Goal: Task Accomplishment & Management: Manage account settings

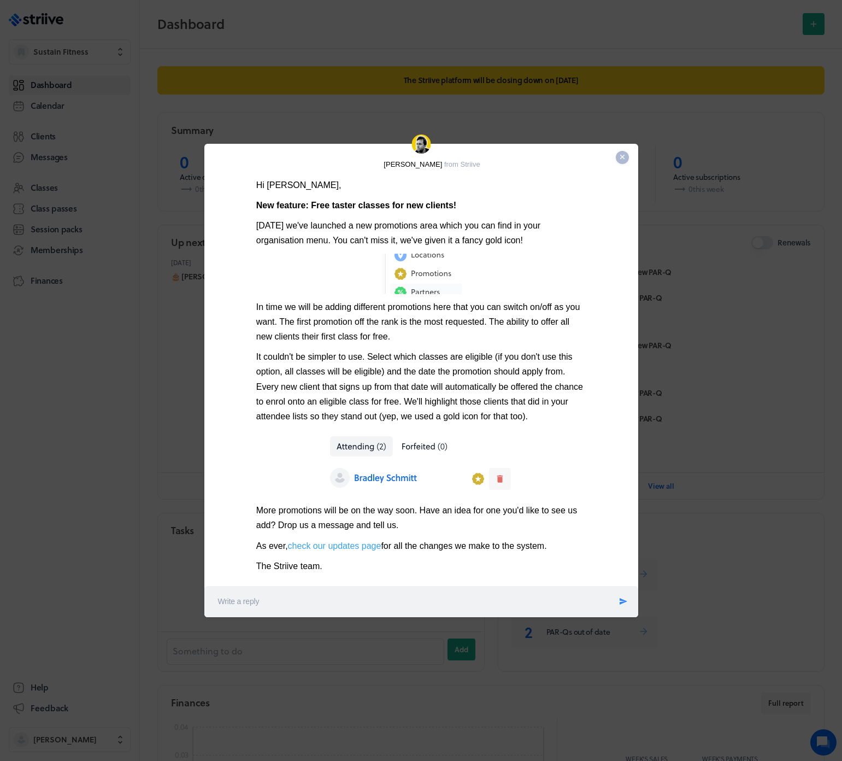
click at [621, 155] on icon at bounding box center [622, 157] width 4 height 4
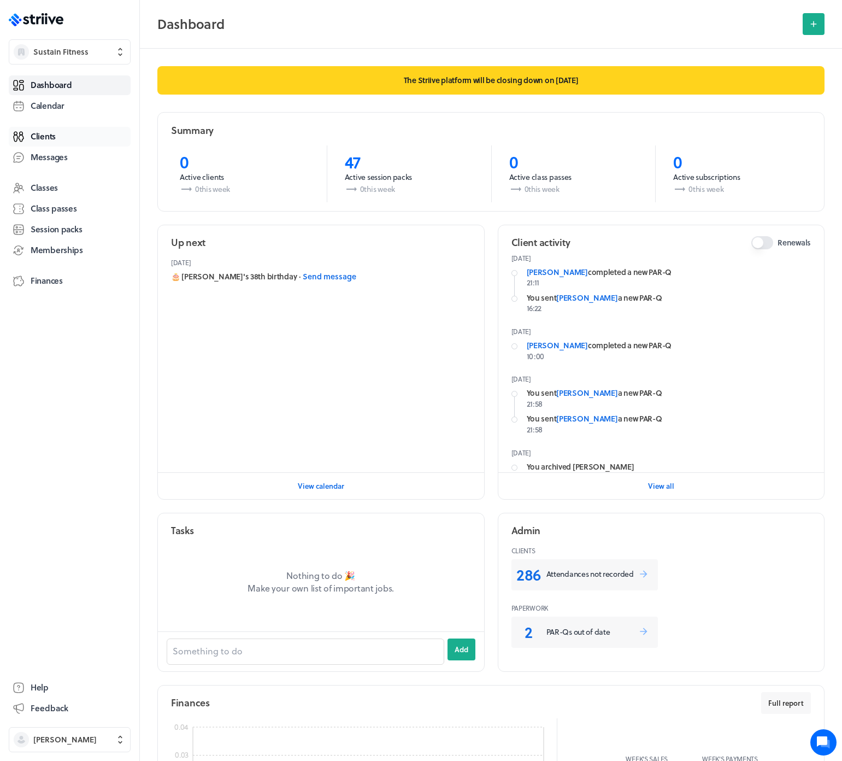
click at [45, 139] on span "Clients" at bounding box center [43, 136] width 25 height 11
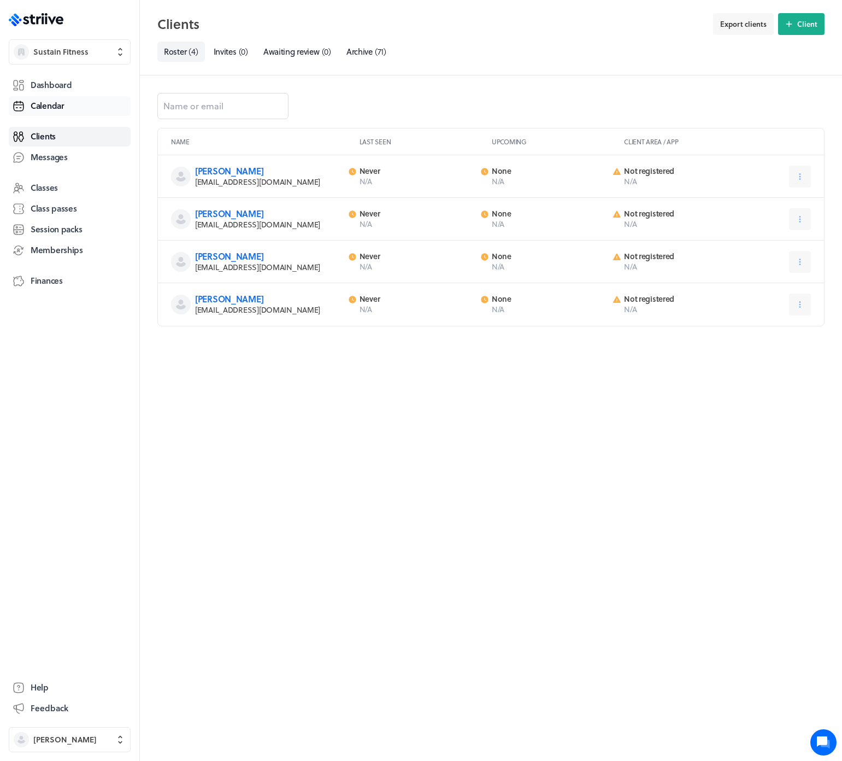
click at [56, 104] on span "Calendar" at bounding box center [48, 105] width 34 height 11
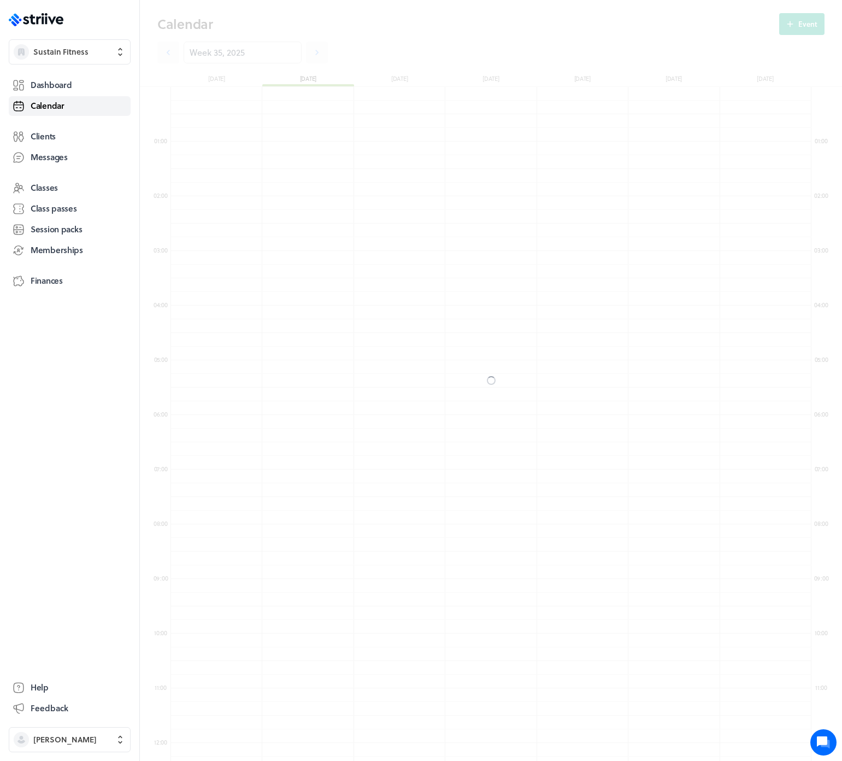
scroll to position [1311, 640]
click at [161, 50] on link at bounding box center [168, 53] width 22 height 22
click at [167, 55] on icon at bounding box center [168, 52] width 11 height 11
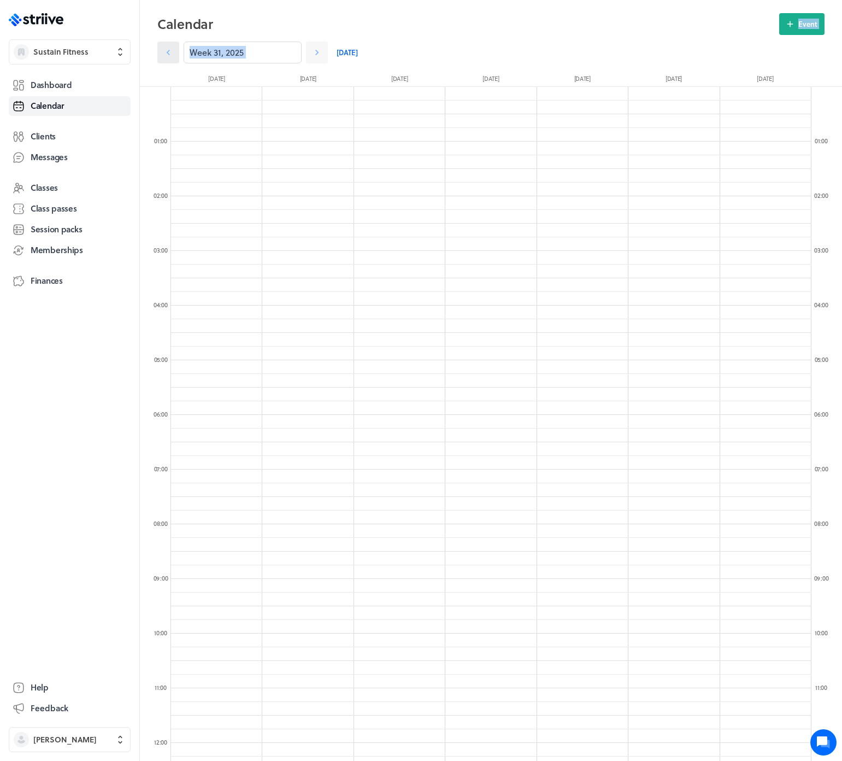
click at [167, 55] on icon at bounding box center [168, 52] width 11 height 11
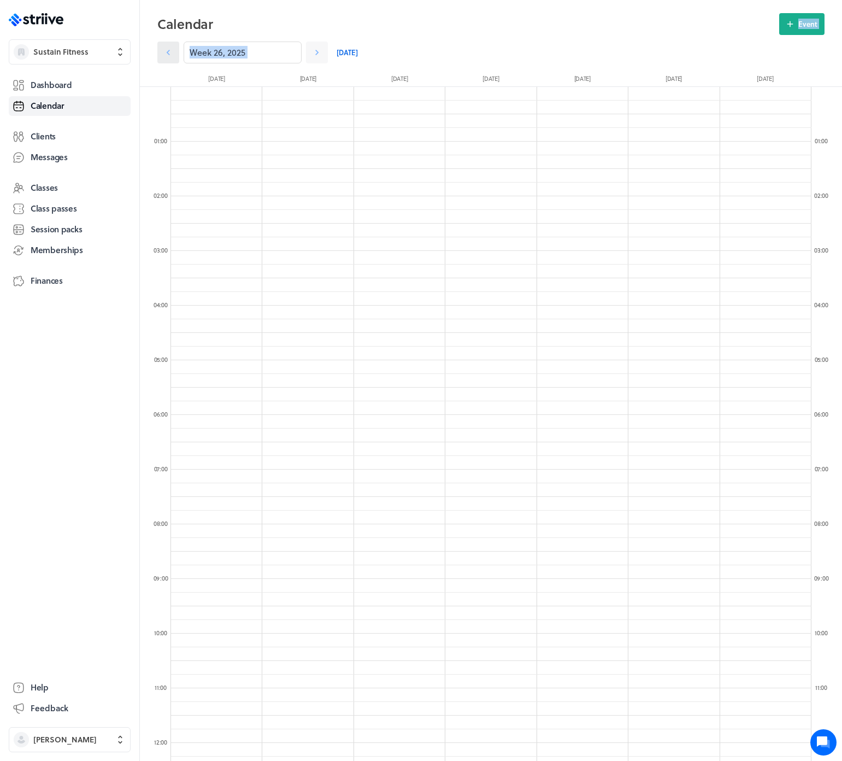
click at [167, 55] on icon at bounding box center [168, 52] width 11 height 11
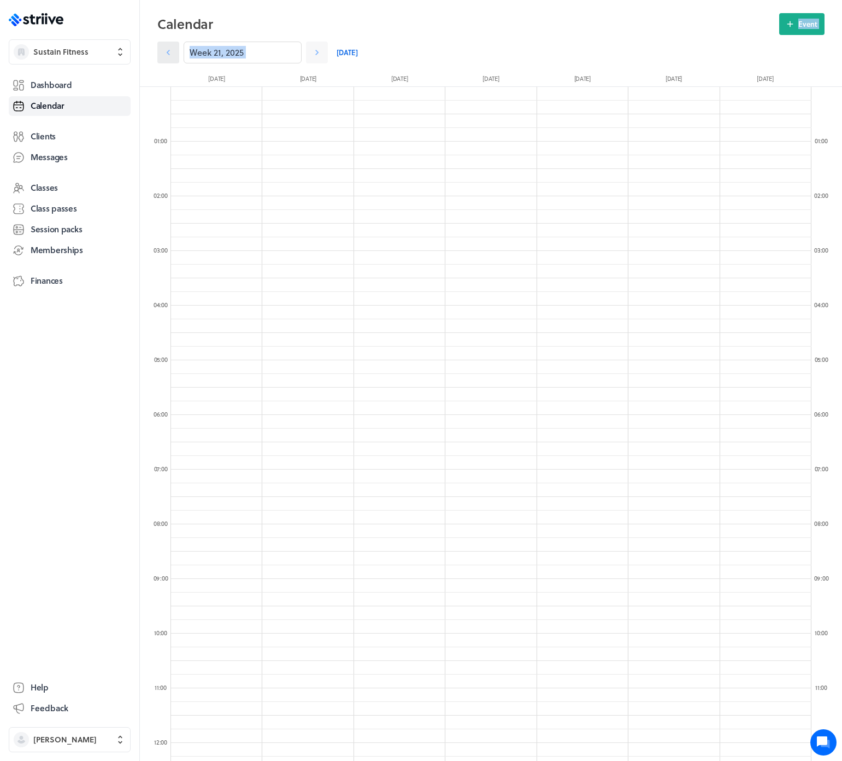
click at [167, 55] on icon at bounding box center [168, 52] width 11 height 11
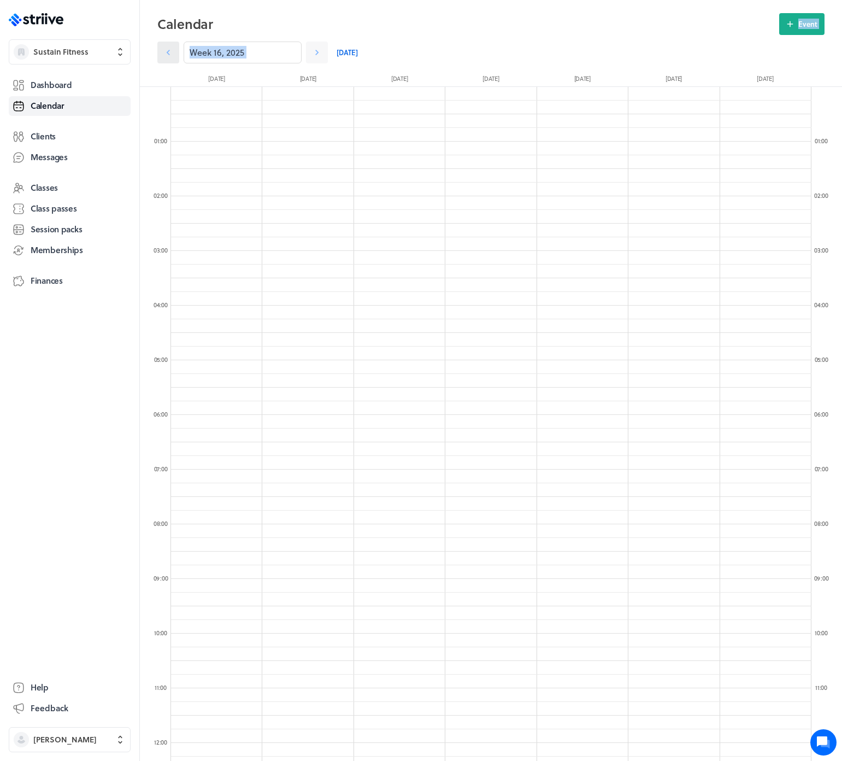
click at [167, 55] on icon at bounding box center [168, 52] width 11 height 11
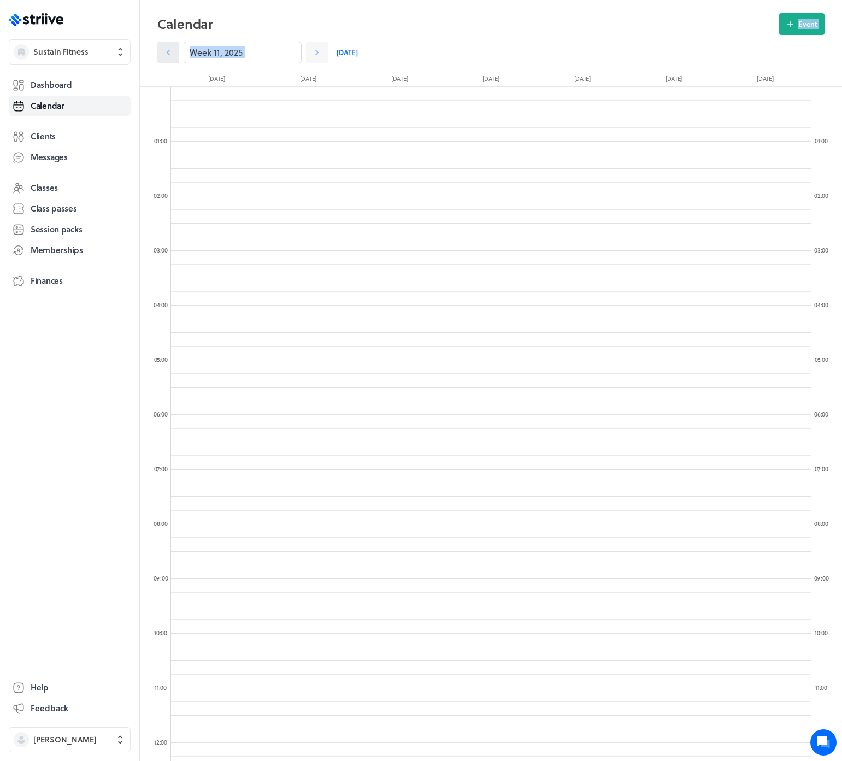
click at [167, 55] on icon at bounding box center [168, 52] width 11 height 11
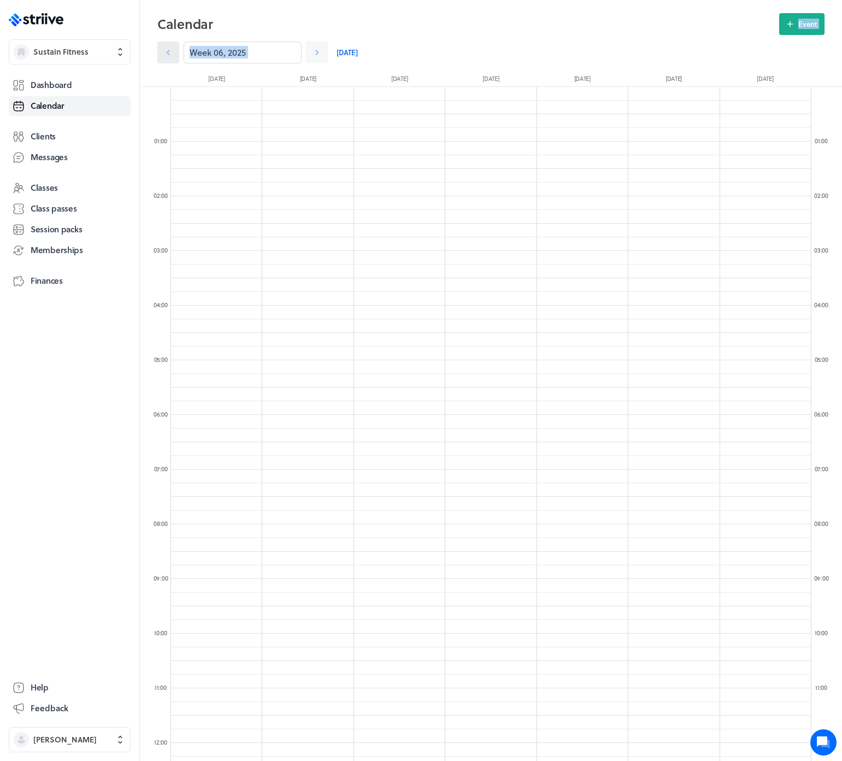
click at [167, 55] on icon at bounding box center [168, 52] width 11 height 11
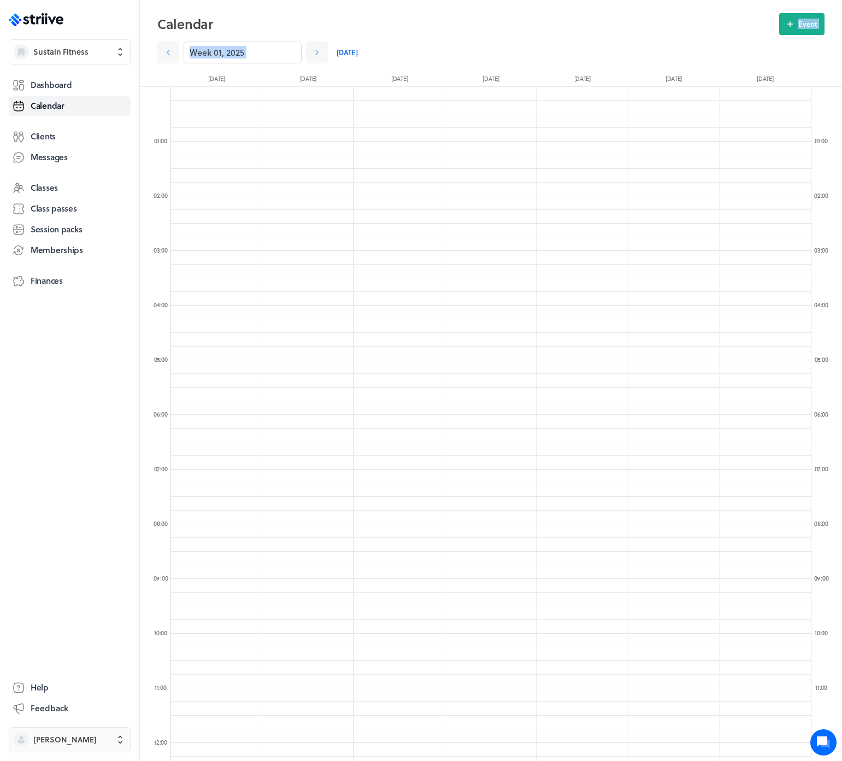
click at [77, 745] on button "Jess Williams" at bounding box center [70, 739] width 122 height 25
click at [63, 732] on span "Sign out" at bounding box center [49, 730] width 30 height 11
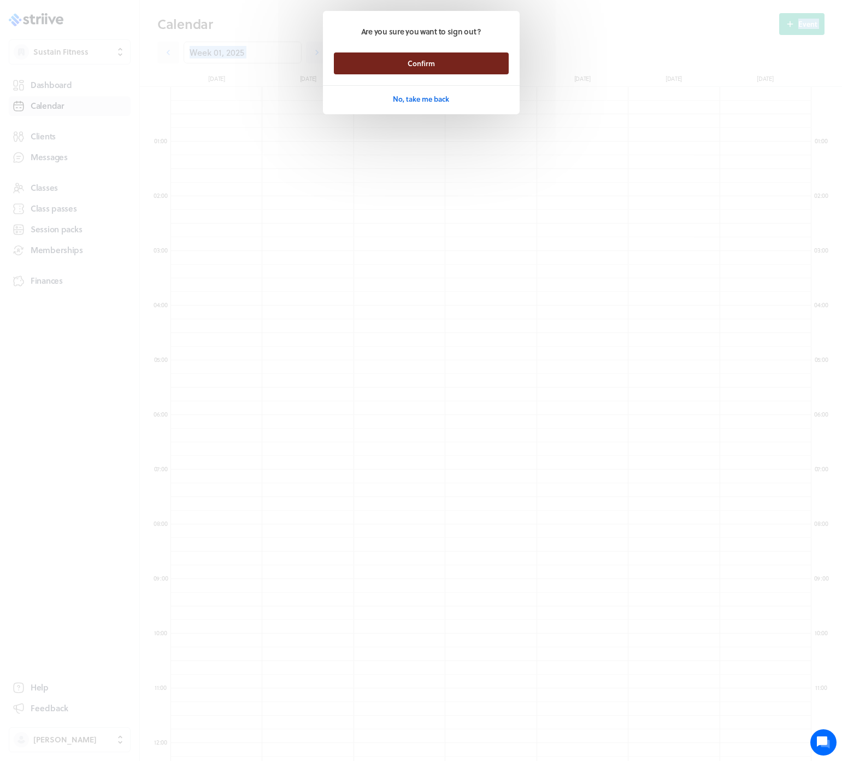
click at [384, 70] on button "Confirm" at bounding box center [421, 63] width 175 height 22
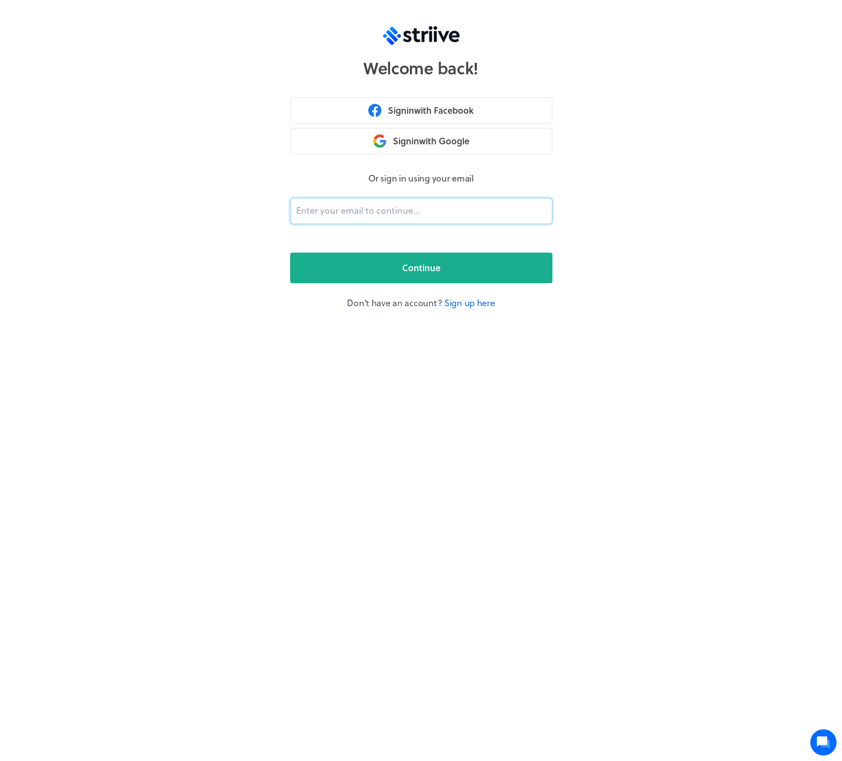
click at [374, 216] on input "email" at bounding box center [421, 211] width 262 height 26
type input "[PERSON_NAME][EMAIL_ADDRESS][DOMAIN_NAME]"
